Goal: Navigation & Orientation: Find specific page/section

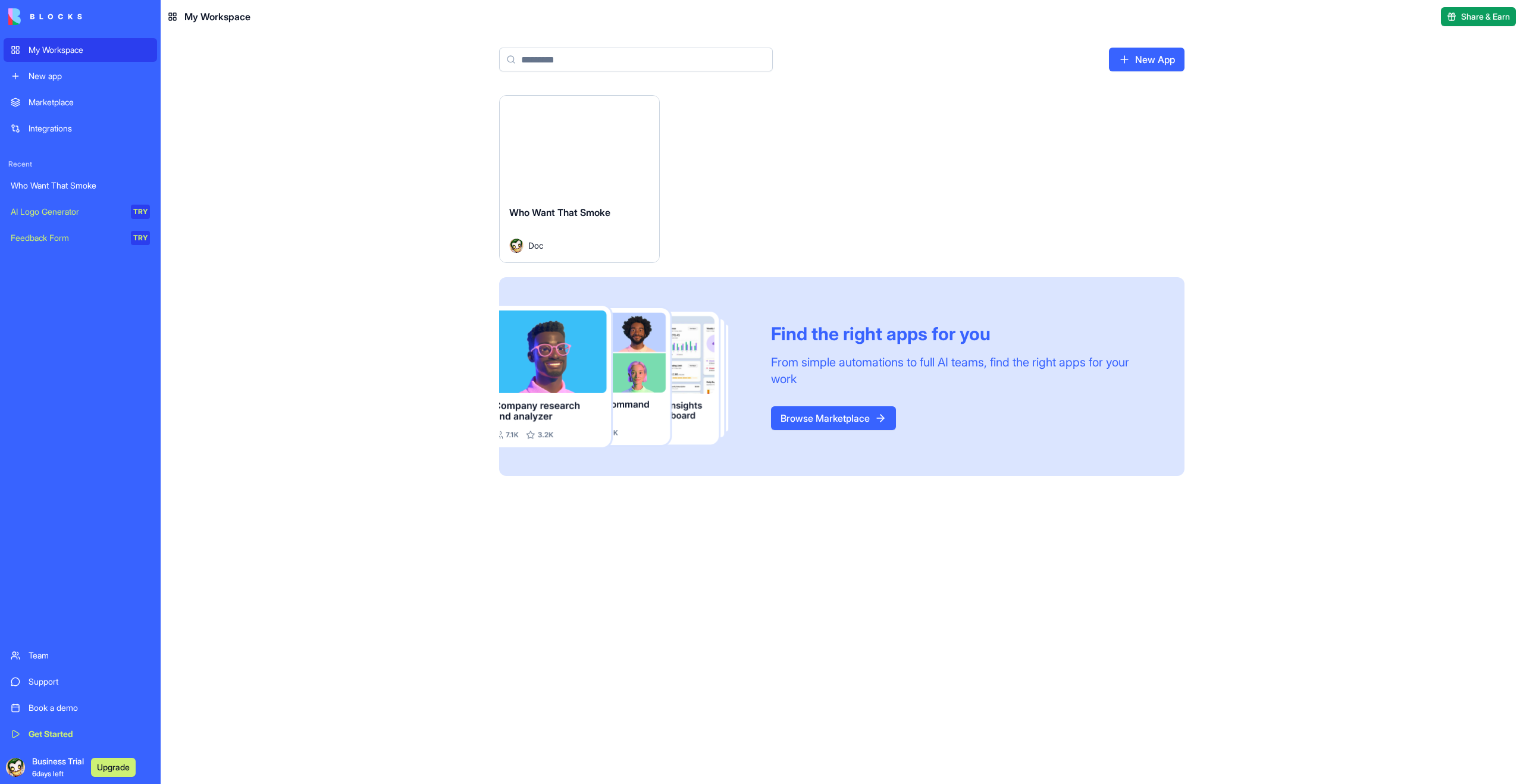
click at [578, 155] on button "Launch" at bounding box center [579, 146] width 89 height 24
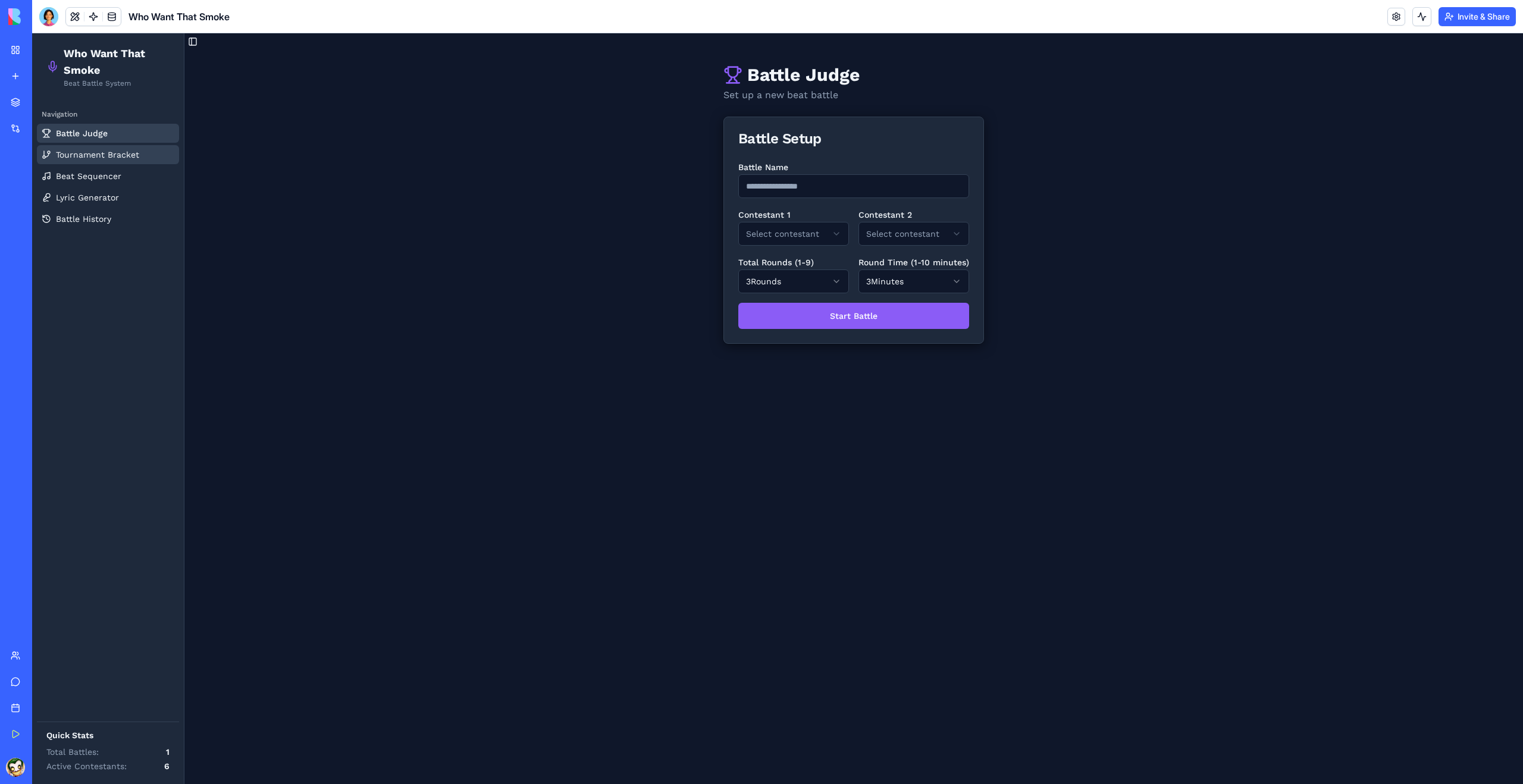
click at [90, 154] on span "Tournament Bracket" at bounding box center [97, 155] width 83 height 12
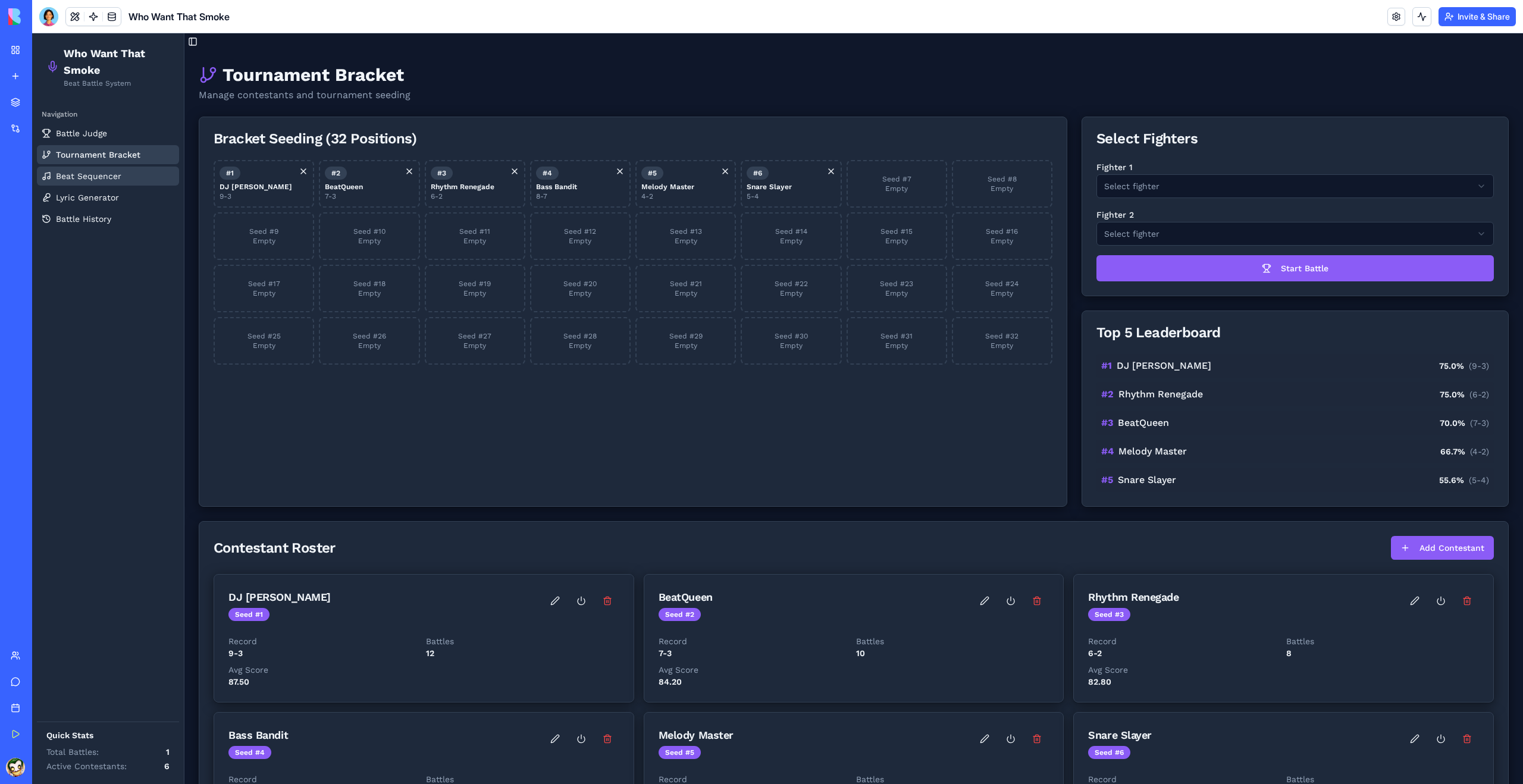
click at [88, 179] on span "Beat Sequencer" at bounding box center [88, 176] width 66 height 12
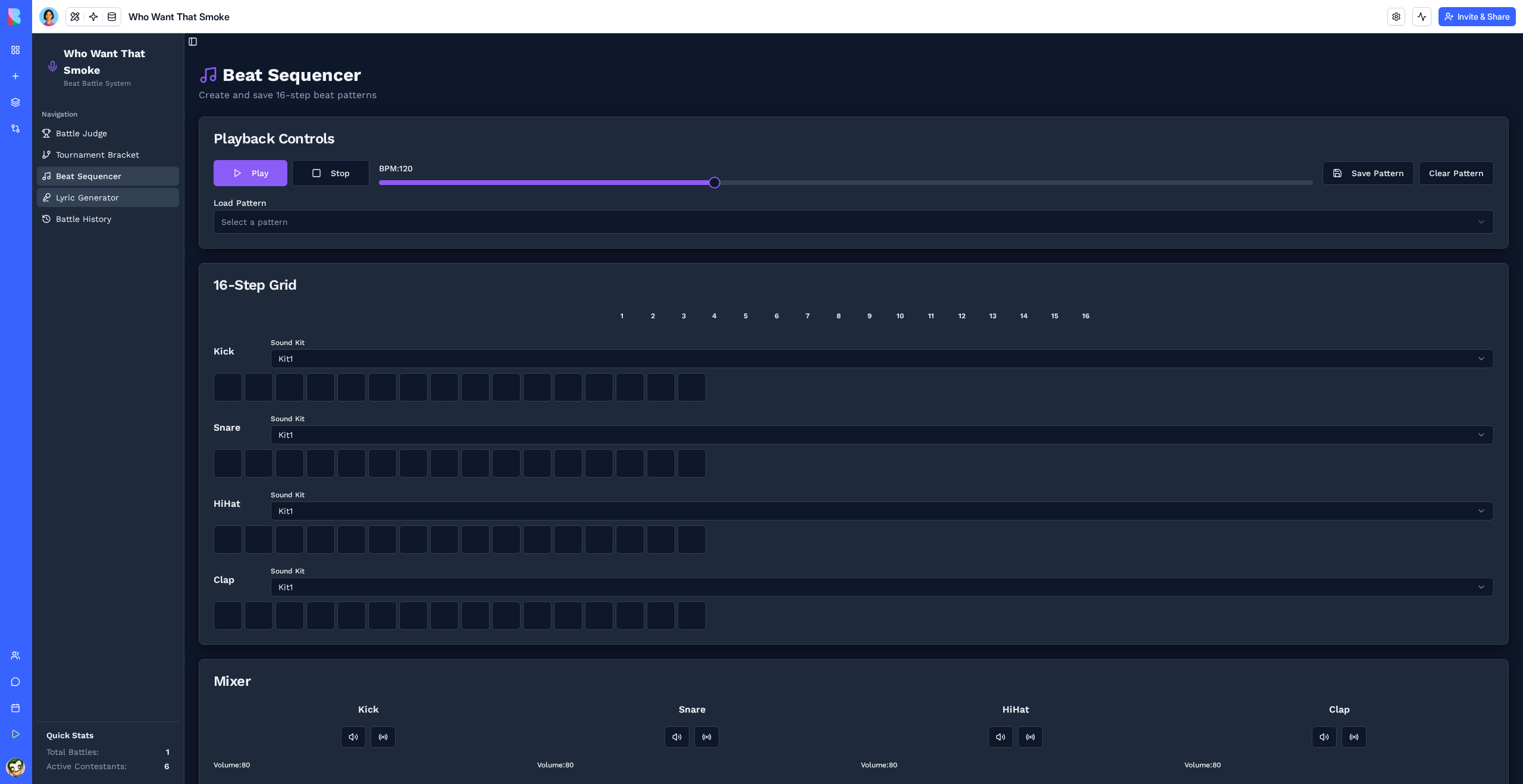
click at [89, 197] on span "Lyric Generator" at bounding box center [87, 197] width 63 height 12
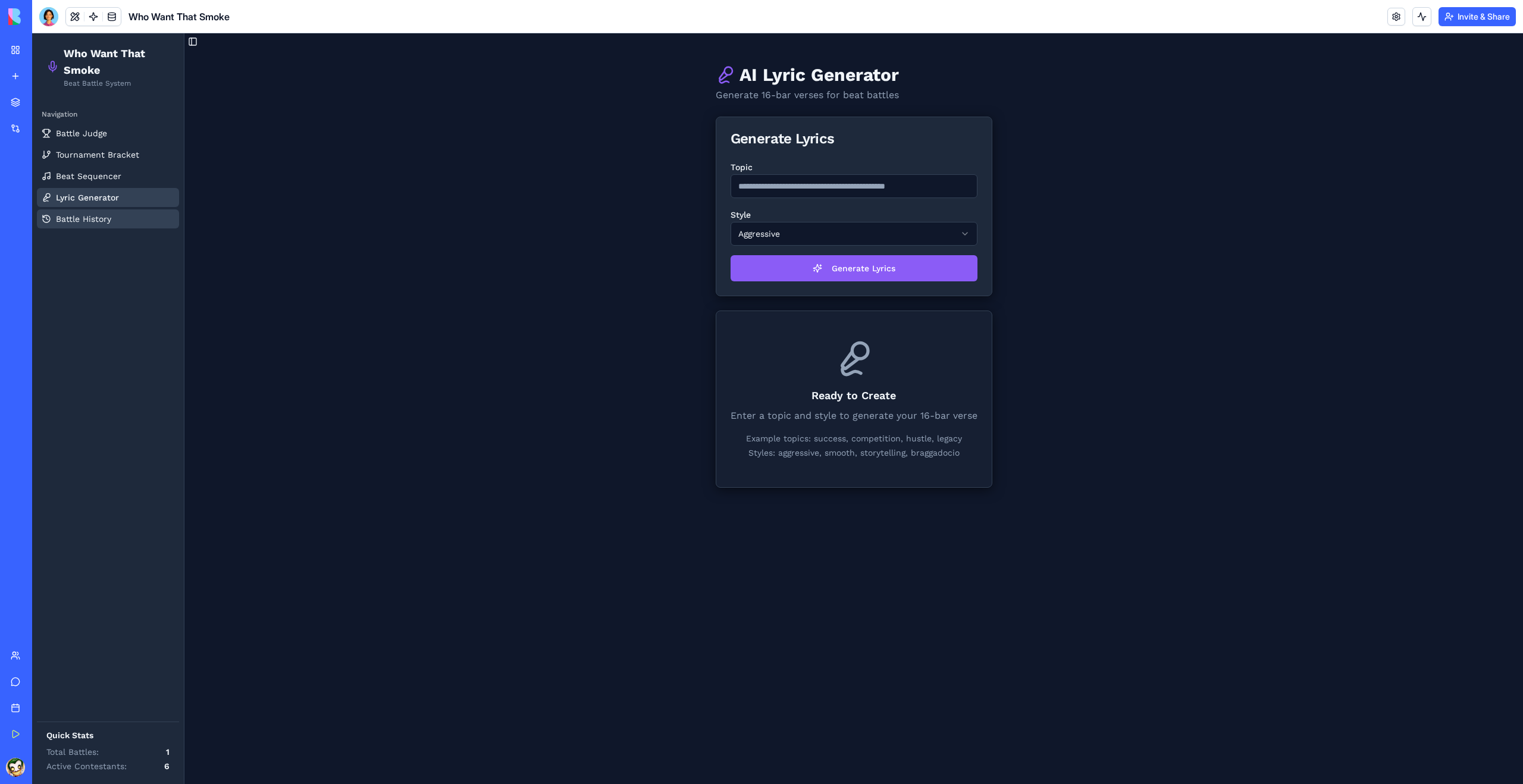
click at [88, 215] on span "Battle History" at bounding box center [83, 219] width 55 height 12
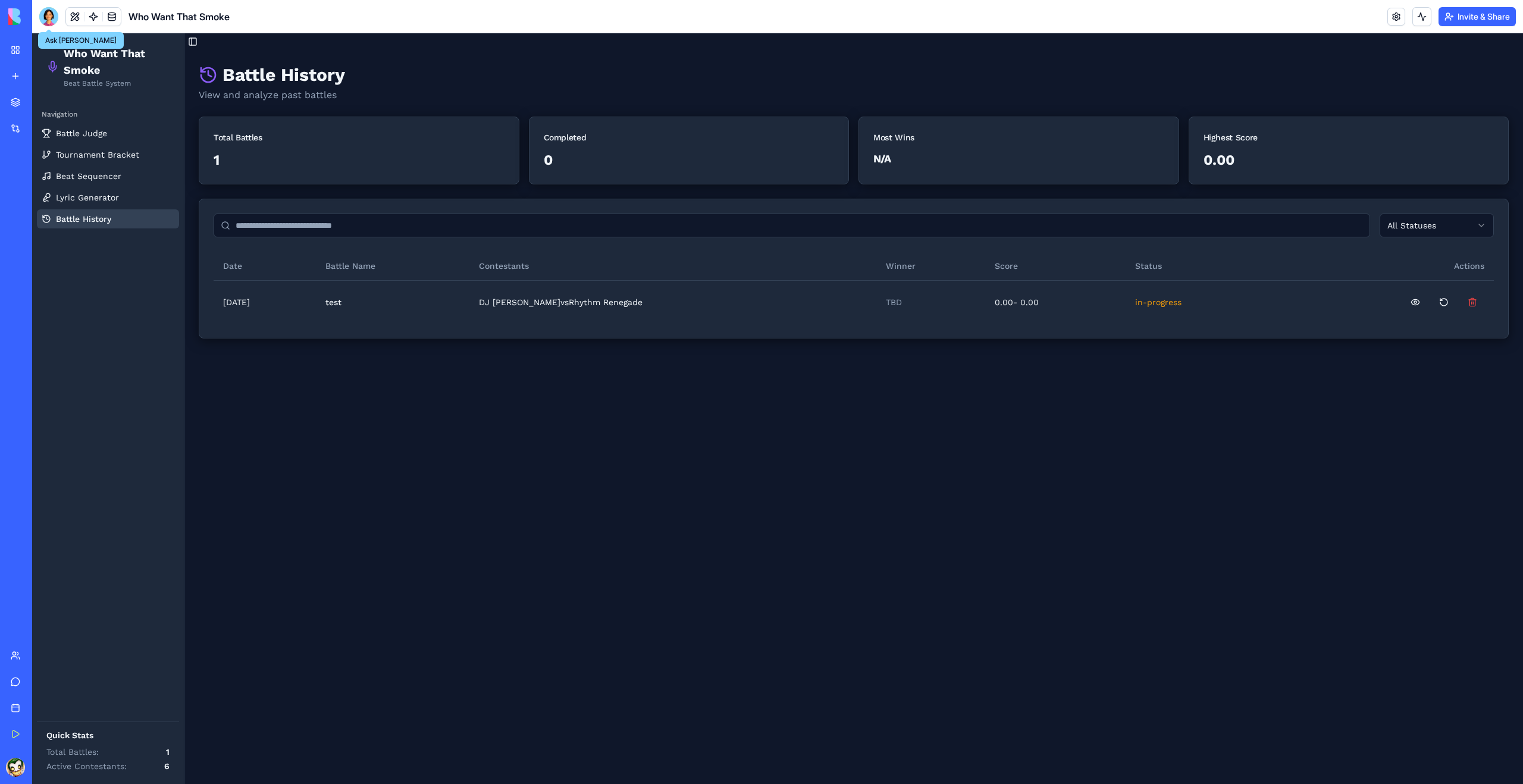
click at [48, 15] on div at bounding box center [49, 17] width 19 height 19
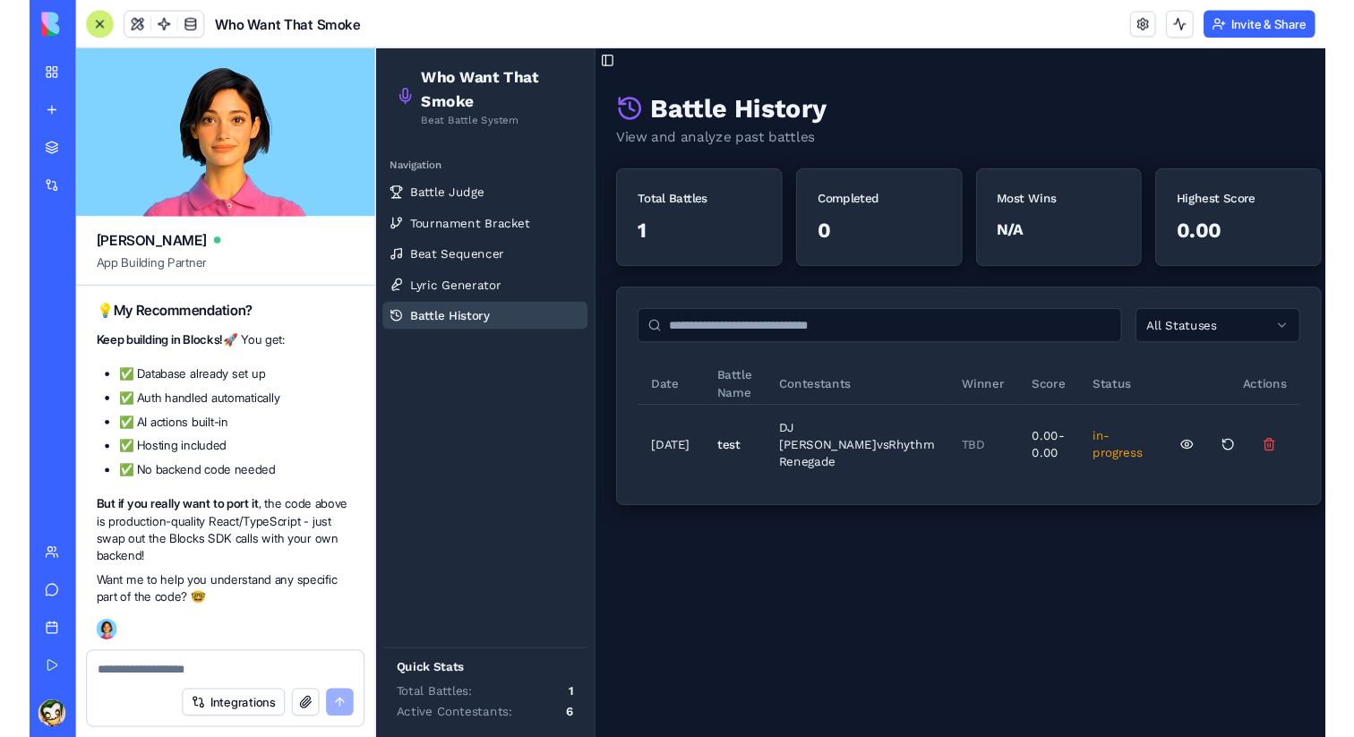
scroll to position [12272, 0]
